Goal: Contribute content

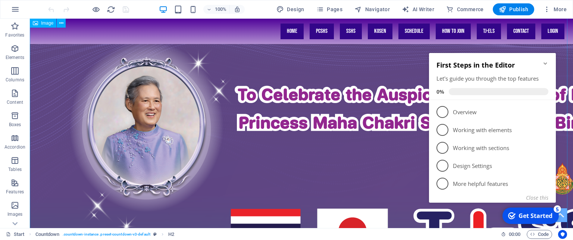
scroll to position [19, 0]
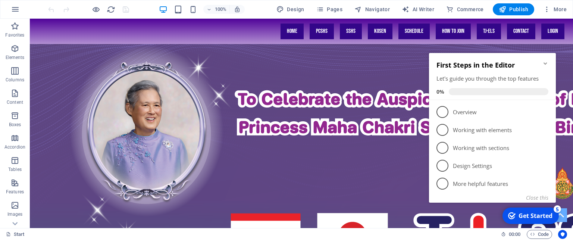
click at [543, 62] on icon "Minimize checklist" at bounding box center [545, 63] width 6 height 6
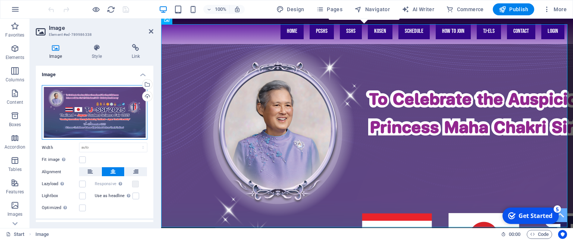
click at [91, 101] on div "Drag files here, click to choose files or select files from Files or our free s…" at bounding box center [95, 112] width 106 height 55
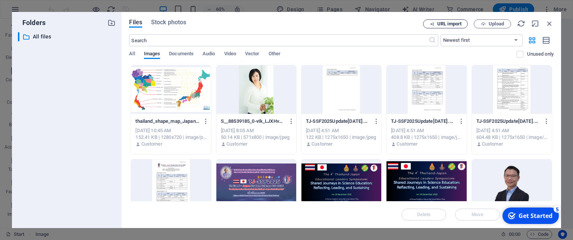
click at [453, 25] on span "URL import" at bounding box center [449, 24] width 24 height 4
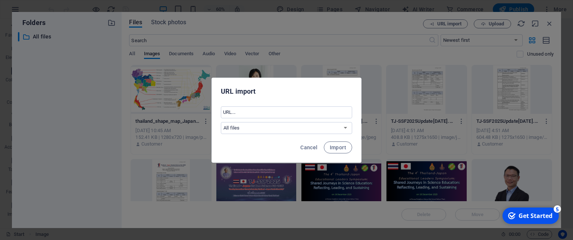
click at [406, 39] on div "URL import ​ All files Cancel Import" at bounding box center [286, 120] width 573 height 240
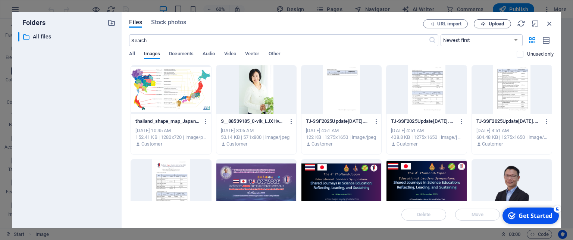
click at [495, 22] on span "Upload" at bounding box center [496, 24] width 15 height 4
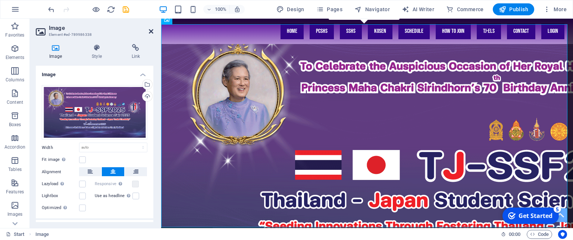
click at [150, 32] on icon at bounding box center [151, 31] width 4 height 6
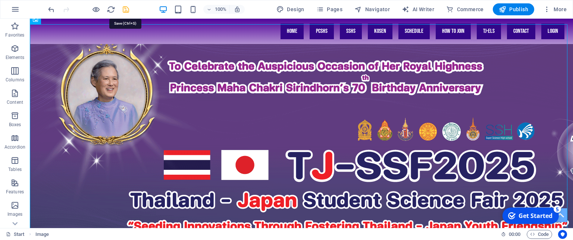
click at [127, 10] on icon "save" at bounding box center [126, 9] width 9 height 9
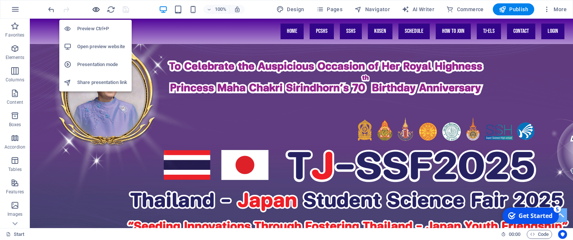
click at [95, 7] on icon "button" at bounding box center [96, 9] width 9 height 9
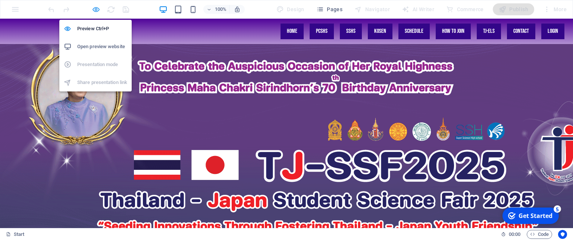
click at [95, 9] on icon "button" at bounding box center [96, 9] width 9 height 9
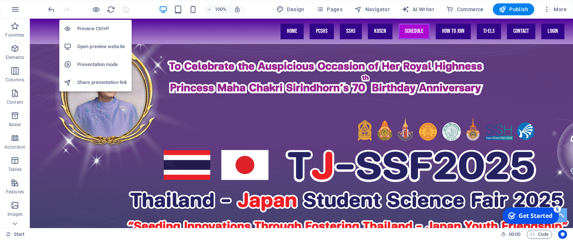
click at [105, 45] on h6 "Open preview website" at bounding box center [102, 46] width 50 height 9
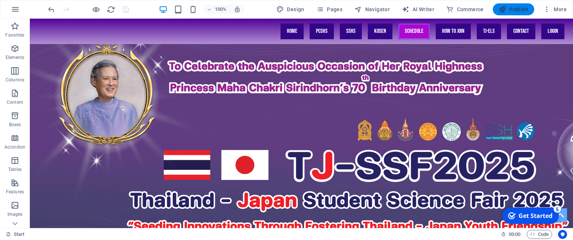
click at [0, 0] on icon "button" at bounding box center [0, 0] width 0 height 0
